Goal: Check status: Check status

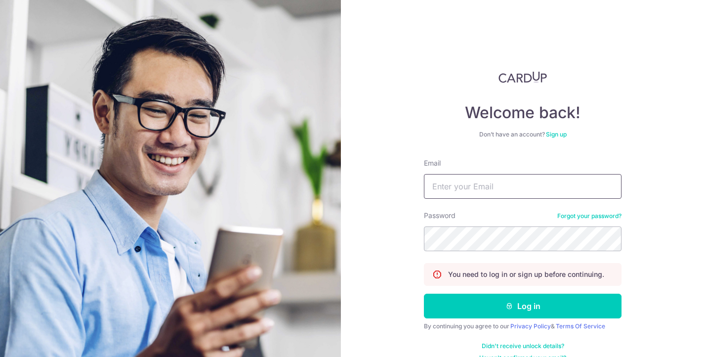
click at [478, 176] on input "Email" at bounding box center [523, 186] width 198 height 25
type input "[PERSON_NAME][EMAIL_ADDRESS][PERSON_NAME][DOMAIN_NAME]"
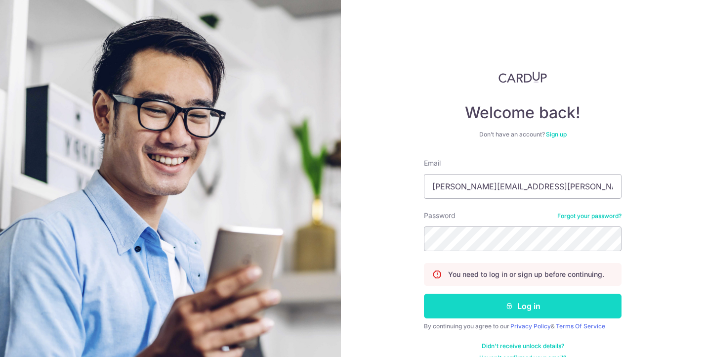
click at [518, 304] on button "Log in" at bounding box center [523, 305] width 198 height 25
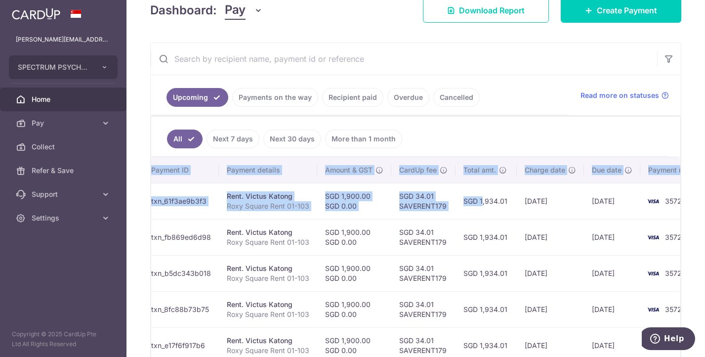
scroll to position [0, 169]
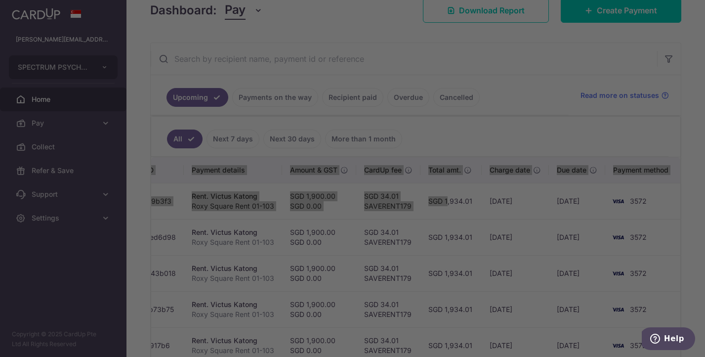
drag, startPoint x: 592, startPoint y: 207, endPoint x: 712, endPoint y: 248, distance: 126.2
click at [704, 248] on html "[PERSON_NAME][EMAIL_ADDRESS][PERSON_NAME][DOMAIN_NAME] SPECTRUM PSYCHOLOGY PRAC…" at bounding box center [352, 178] width 705 height 357
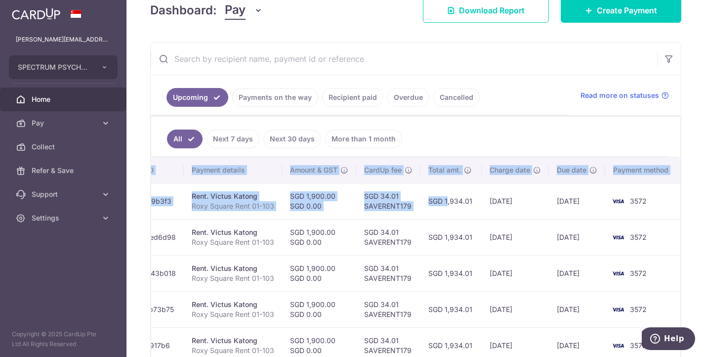
click at [545, 236] on td "[DATE]" at bounding box center [515, 237] width 67 height 36
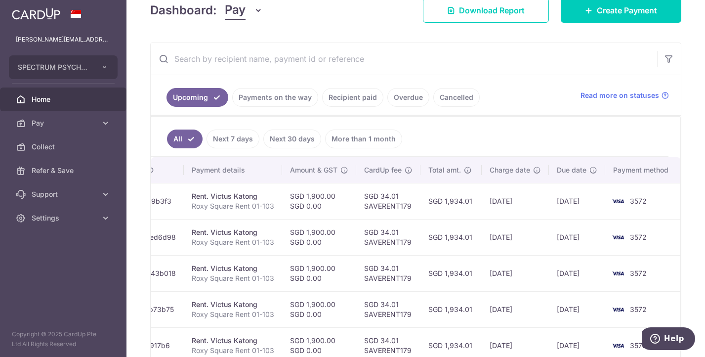
click at [359, 96] on link "Recipient paid" at bounding box center [352, 97] width 61 height 19
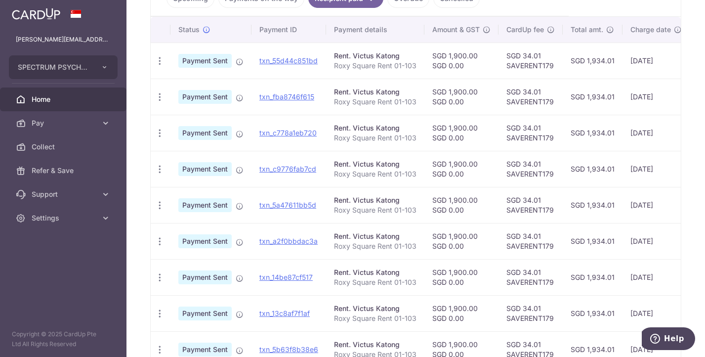
scroll to position [0, 141]
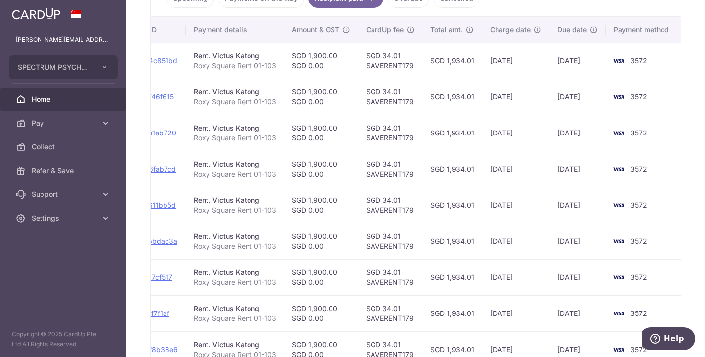
drag, startPoint x: 627, startPoint y: 61, endPoint x: 704, endPoint y: 63, distance: 77.6
click at [704, 63] on div "× Pause Schedule Pause all future payments in this series Pause just this one p…" at bounding box center [415, 178] width 578 height 357
click at [567, 67] on td "[DATE]" at bounding box center [577, 60] width 56 height 36
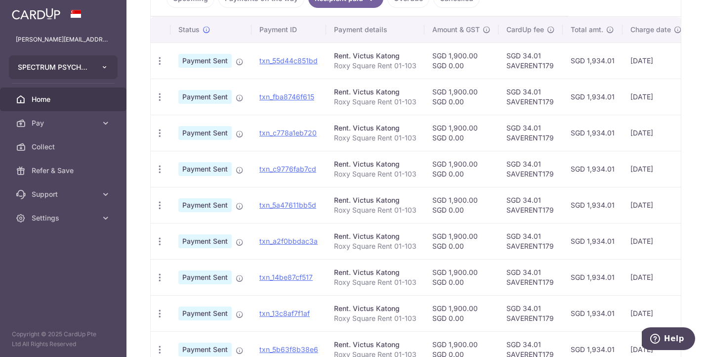
drag, startPoint x: 428, startPoint y: 66, endPoint x: 9, endPoint y: 77, distance: 419.1
click at [9, 77] on main "[PERSON_NAME][EMAIL_ADDRESS][PERSON_NAME][DOMAIN_NAME] SPECTRUM PSYCHOLOGY PRAC…" at bounding box center [352, 178] width 705 height 357
click at [165, 62] on div "PDF Receipt" at bounding box center [160, 61] width 18 height 18
click at [161, 62] on icon "button" at bounding box center [160, 61] width 10 height 10
click at [194, 89] on span "PDF Receipt" at bounding box center [212, 88] width 67 height 10
